Goal: Navigation & Orientation: Go to known website

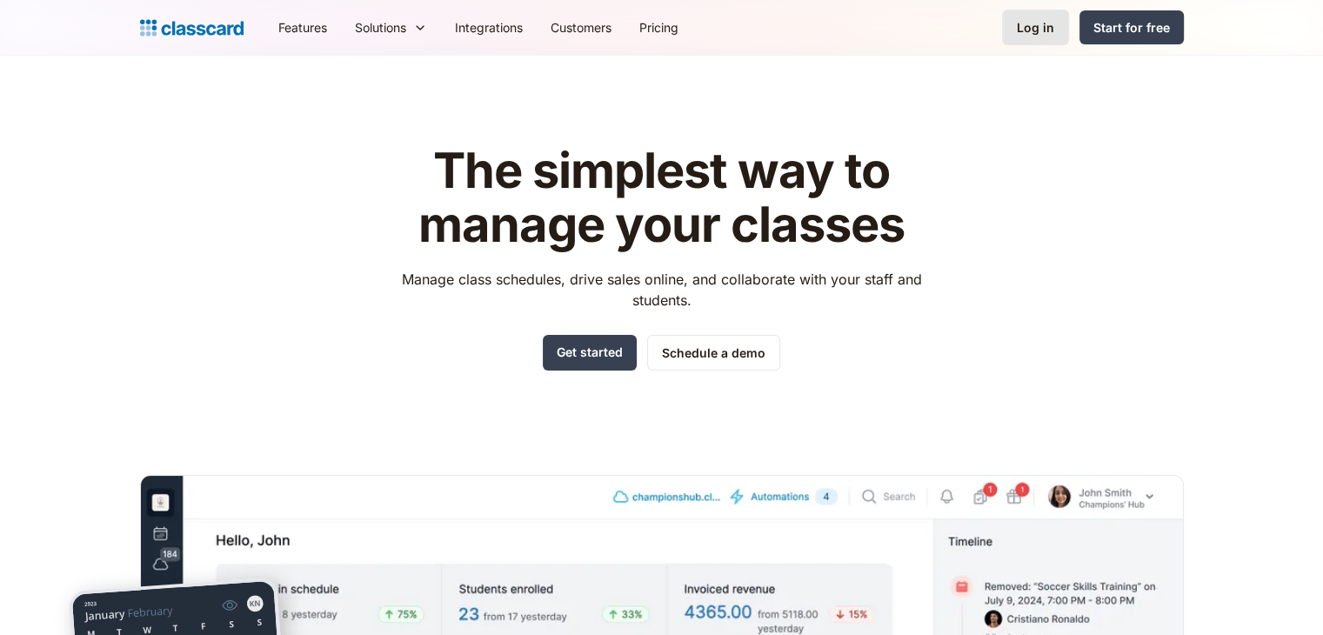
click at [1047, 33] on div "Log in" at bounding box center [1035, 27] width 37 height 18
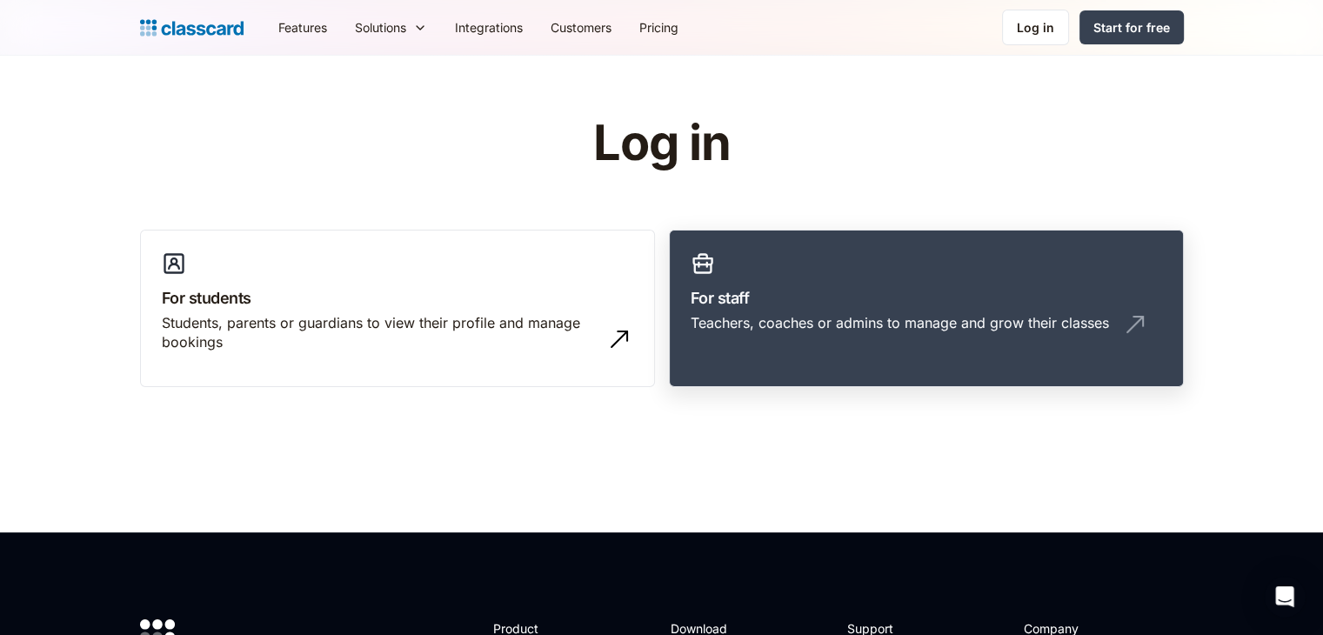
click at [866, 283] on link "For staff Teachers, coaches or admins to manage and grow their classes" at bounding box center [926, 309] width 515 height 158
